Goal: Complete application form

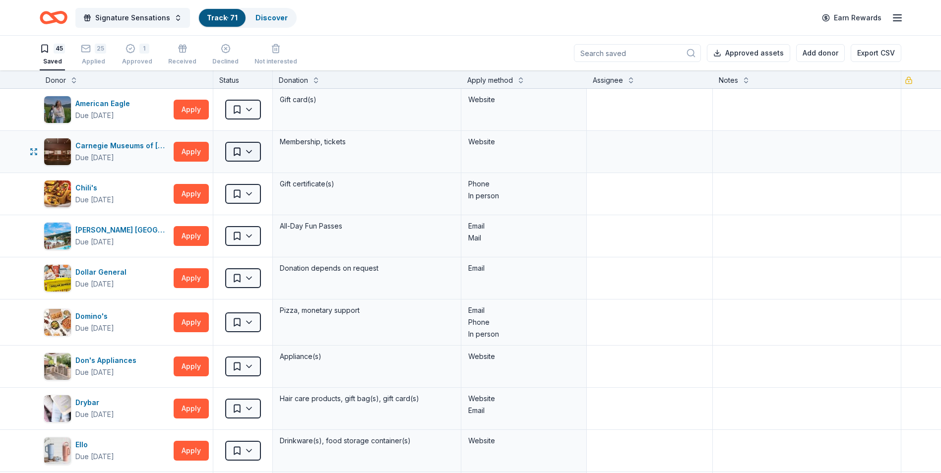
click at [243, 153] on html "Signature Sensations Track · 71 Discover Earn Rewards 45 Saved 25 Applied 1 App…" at bounding box center [470, 236] width 941 height 473
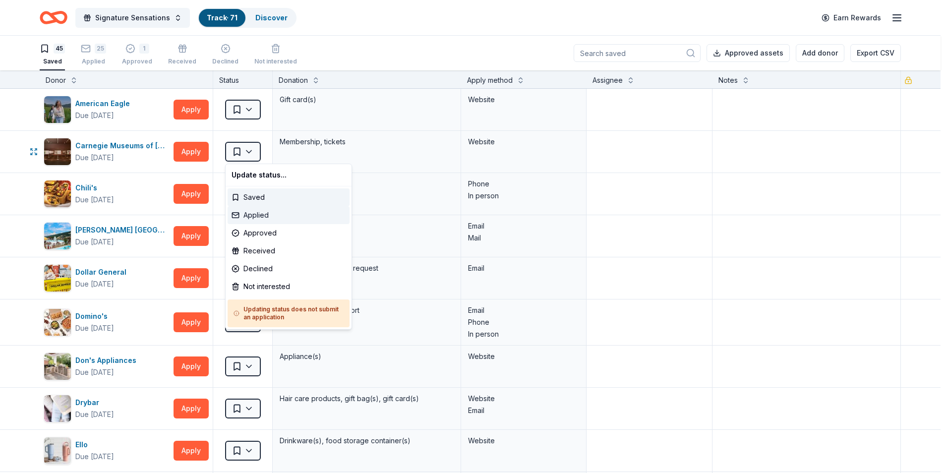
click at [255, 212] on div "Applied" at bounding box center [289, 215] width 122 height 18
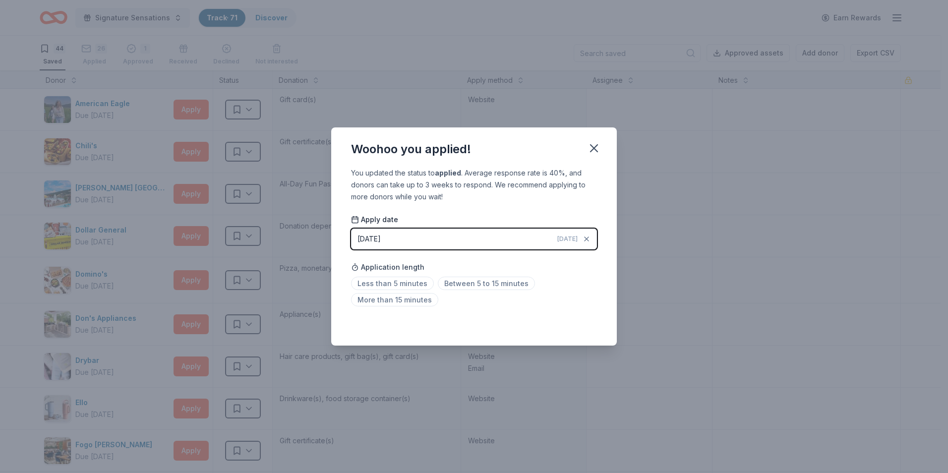
click at [505, 237] on button "[DATE] [DATE]" at bounding box center [474, 239] width 246 height 21
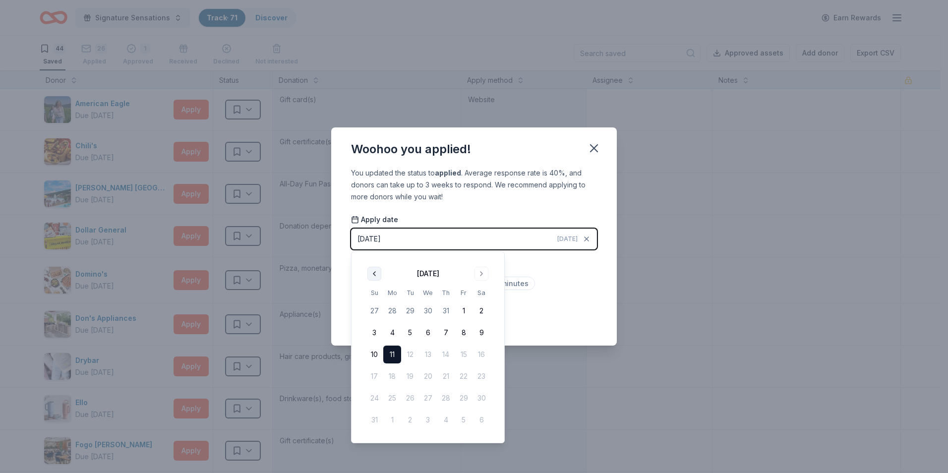
click at [377, 272] on button "Go to previous month" at bounding box center [374, 274] width 14 height 14
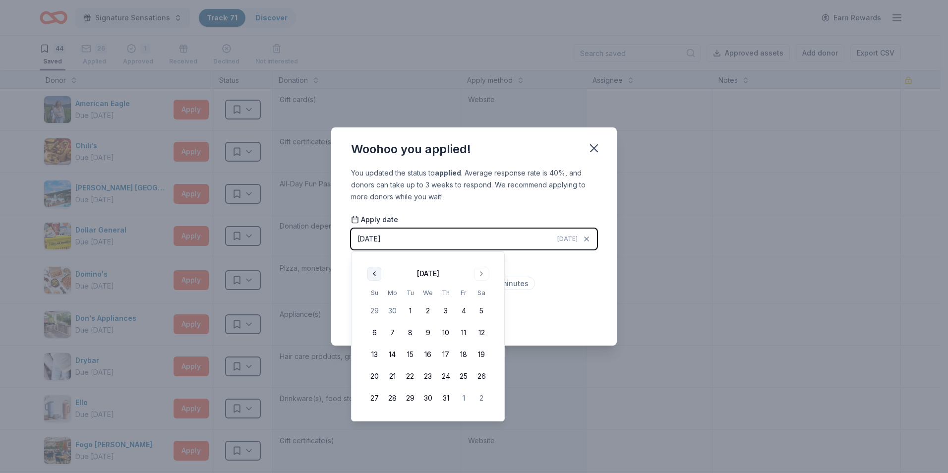
click at [377, 272] on button "Go to previous month" at bounding box center [374, 274] width 14 height 14
click at [482, 277] on button "Go to next month" at bounding box center [482, 274] width 14 height 14
click at [390, 354] on button "12" at bounding box center [392, 355] width 18 height 18
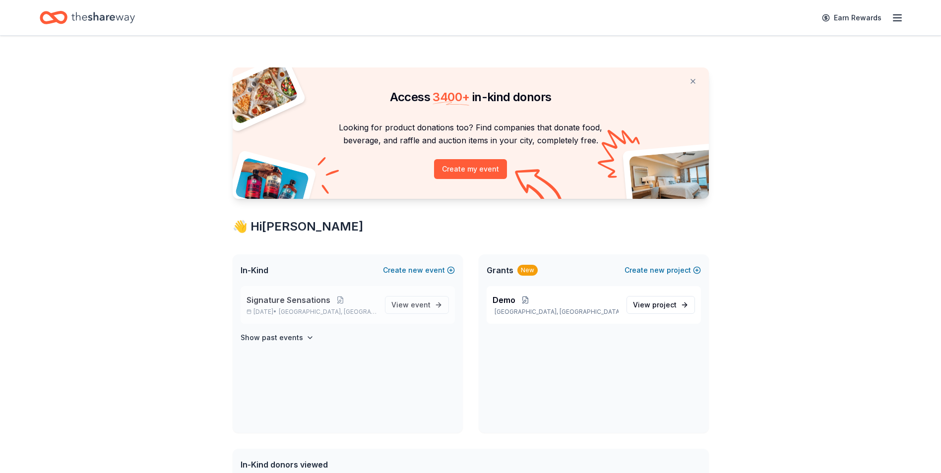
click at [261, 300] on span "Signature Sensations" at bounding box center [288, 300] width 84 height 12
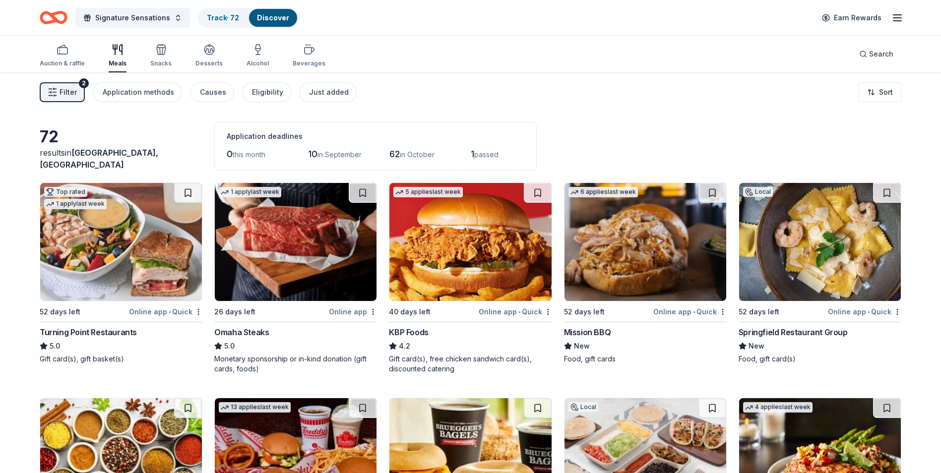
click at [645, 221] on img at bounding box center [645, 242] width 162 height 118
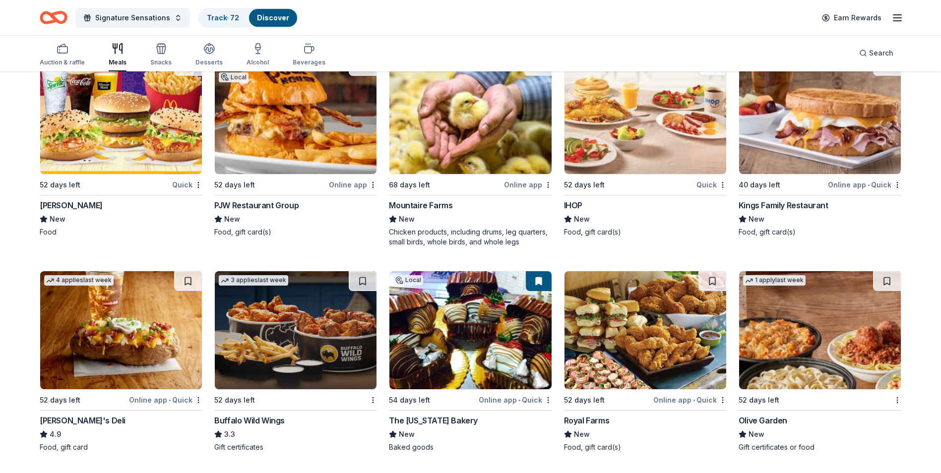
scroll to position [1245, 0]
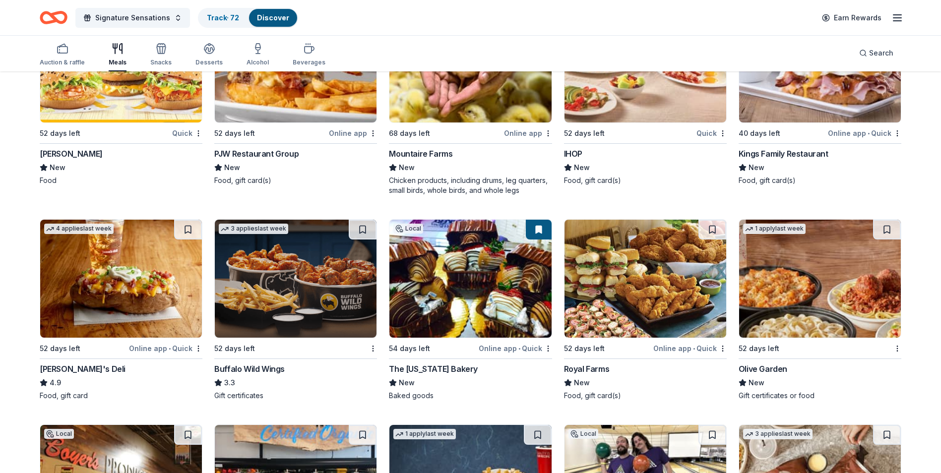
click at [485, 293] on img at bounding box center [470, 279] width 162 height 118
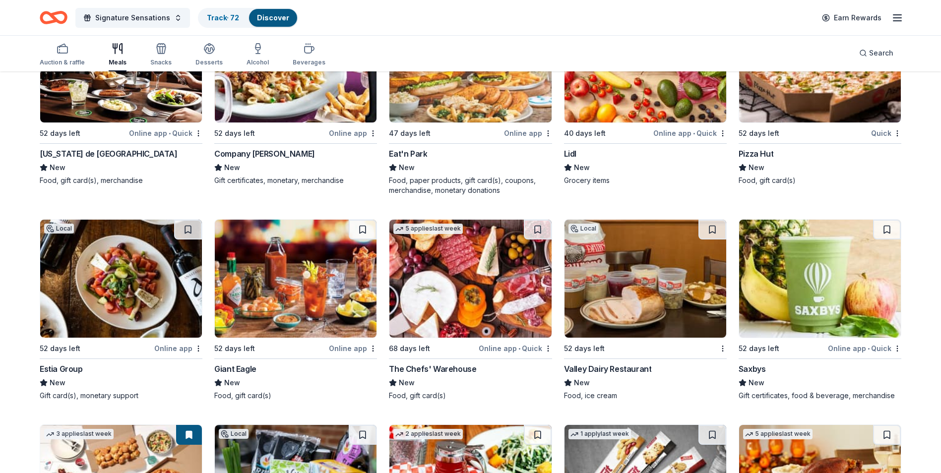
scroll to position [2274, 0]
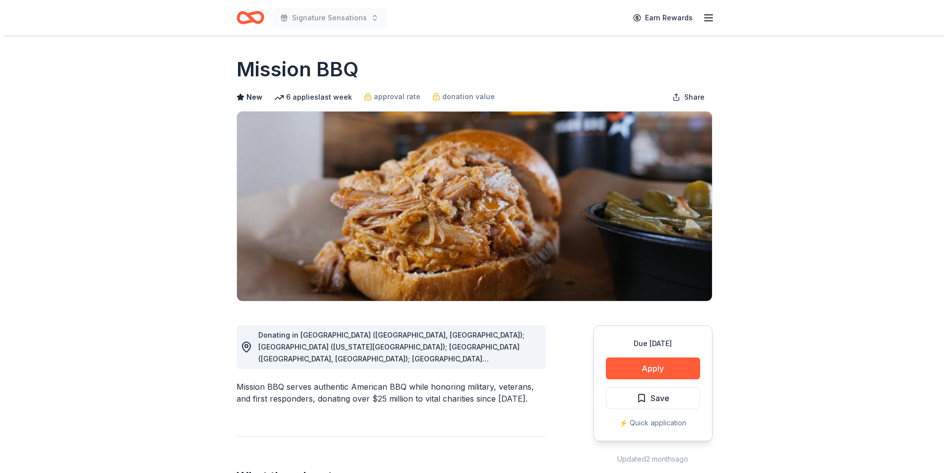
scroll to position [50, 0]
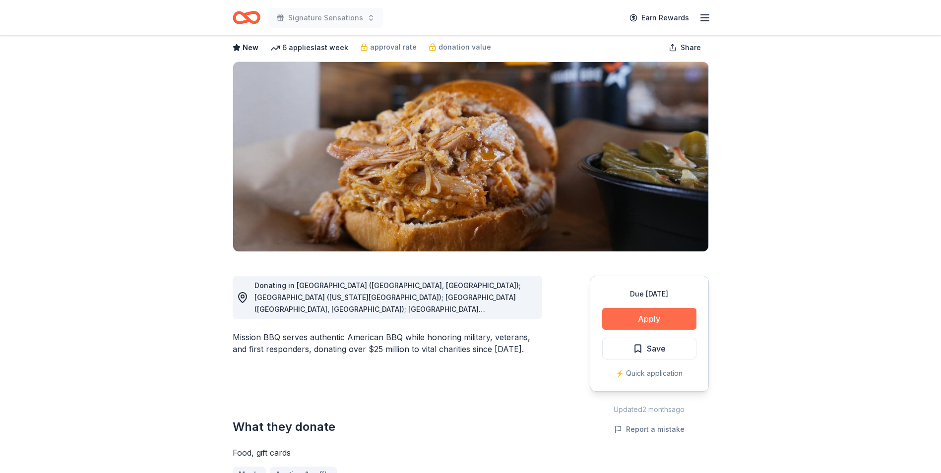
click at [636, 319] on button "Apply" at bounding box center [649, 319] width 94 height 22
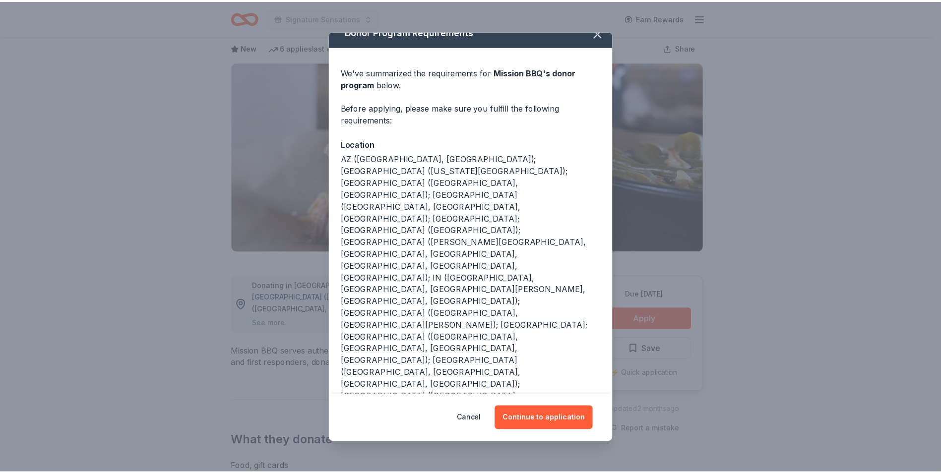
scroll to position [17, 0]
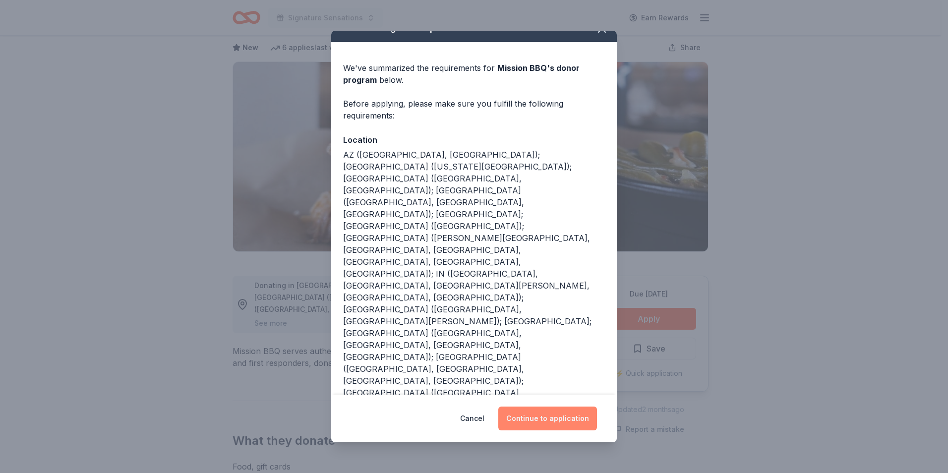
click at [567, 422] on button "Continue to application" at bounding box center [547, 419] width 99 height 24
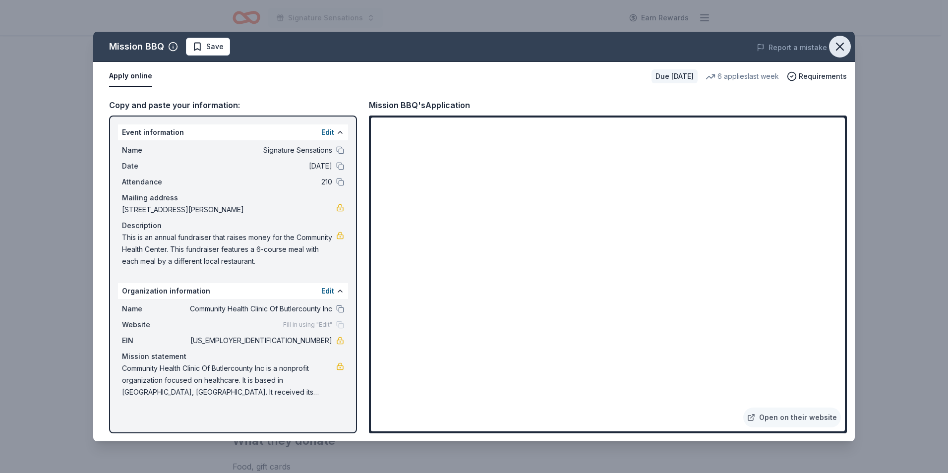
click at [843, 41] on icon "button" at bounding box center [840, 47] width 14 height 14
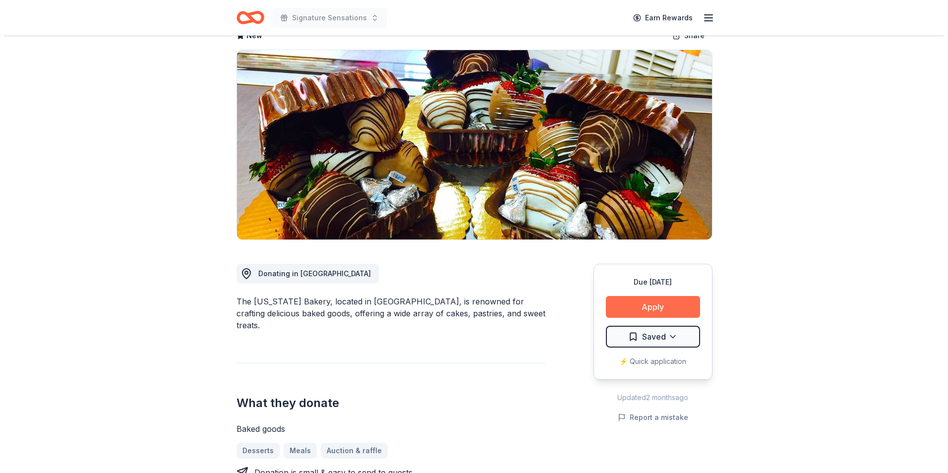
scroll to position [50, 0]
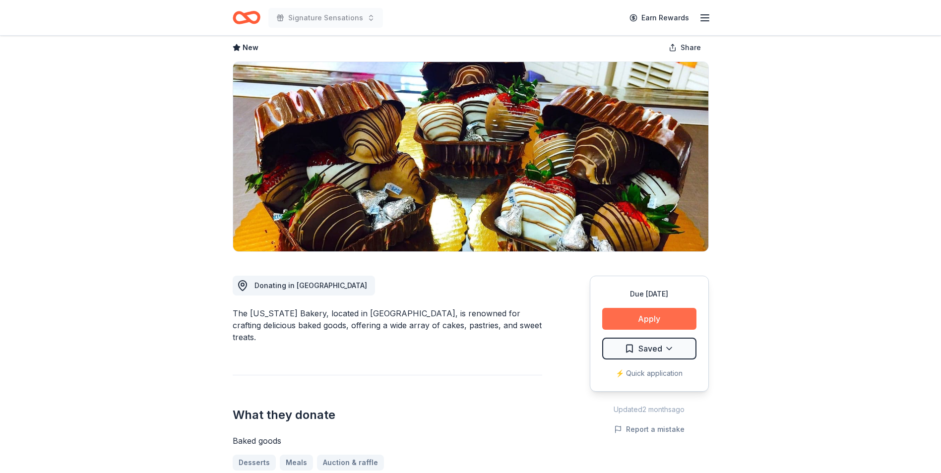
click at [643, 322] on button "Apply" at bounding box center [649, 319] width 94 height 22
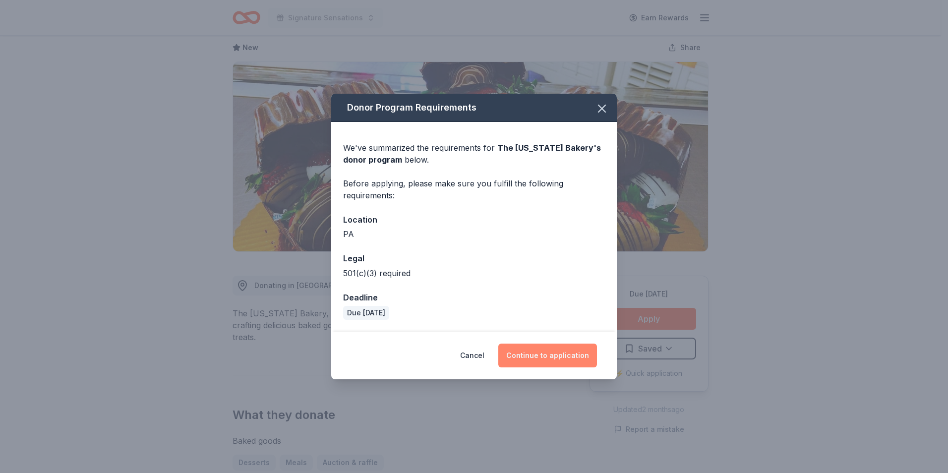
click at [557, 359] on button "Continue to application" at bounding box center [547, 356] width 99 height 24
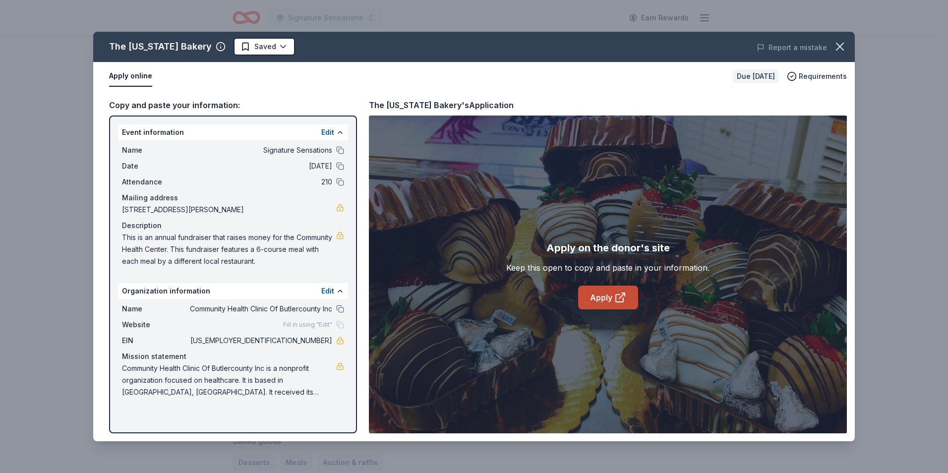
click at [604, 304] on link "Apply" at bounding box center [608, 298] width 60 height 24
click at [256, 54] on html "Signature Sensations Earn Rewards Due in 54 days Share The Pennsylvania Bakery …" at bounding box center [474, 186] width 948 height 473
